Goal: Information Seeking & Learning: Learn about a topic

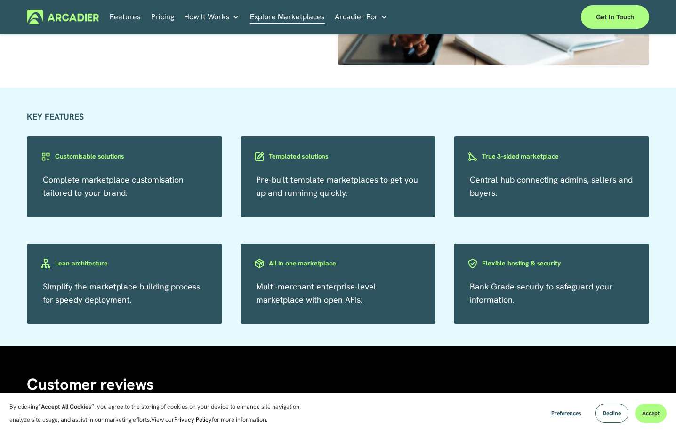
scroll to position [1554, 0]
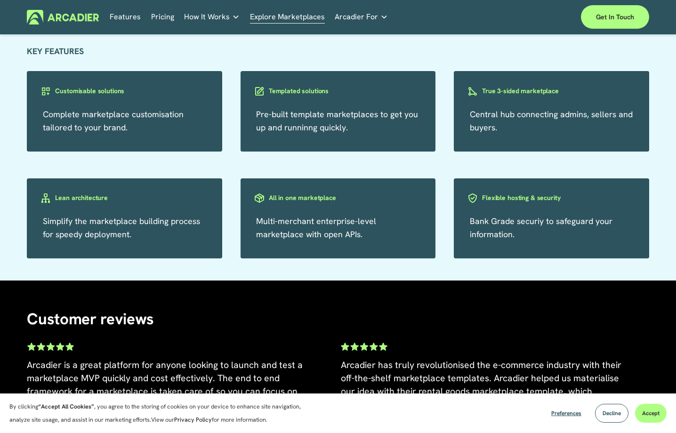
click at [156, 19] on link "Pricing" at bounding box center [162, 17] width 23 height 15
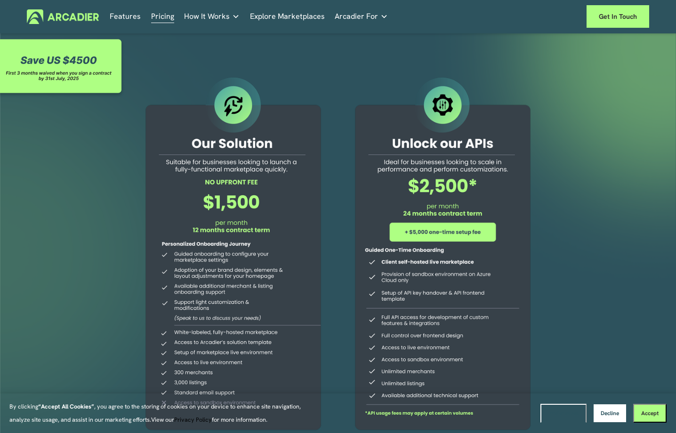
click at [208, 203] on div at bounding box center [233, 255] width 203 height 361
click at [207, 203] on div at bounding box center [233, 255] width 203 height 361
click at [194, 146] on div at bounding box center [233, 255] width 203 height 361
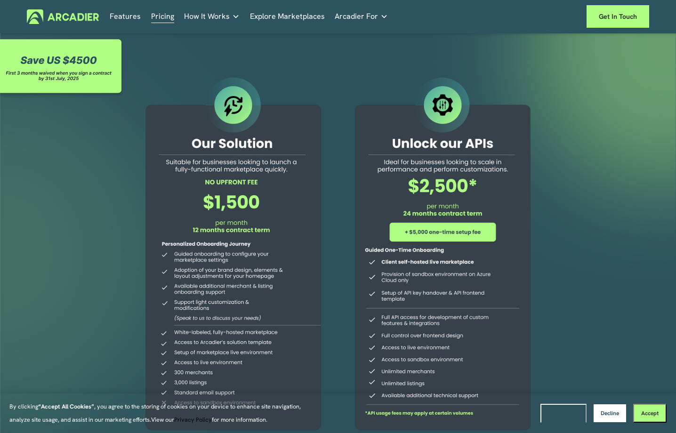
click at [194, 147] on div at bounding box center [233, 255] width 203 height 361
